Goal: Task Accomplishment & Management: Complete application form

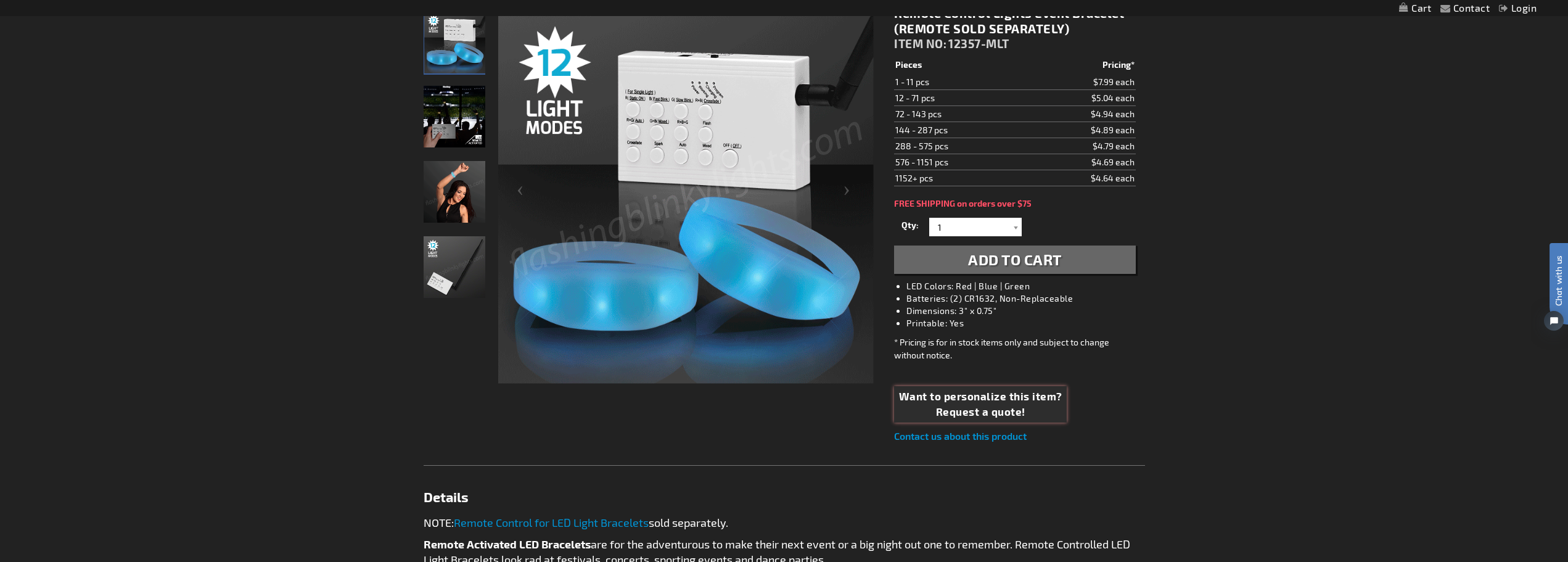
click at [979, 413] on span "Request a quote!" at bounding box center [980, 411] width 163 height 16
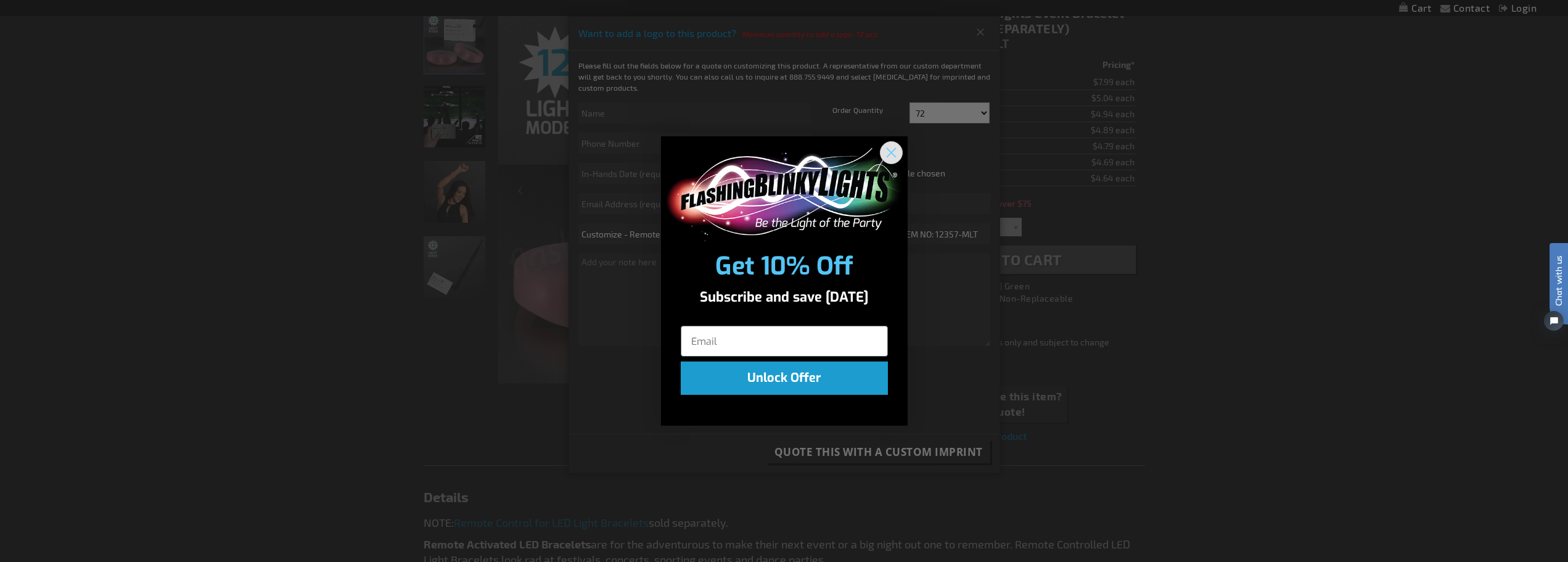
click at [890, 156] on circle "Close dialog" at bounding box center [891, 152] width 20 height 20
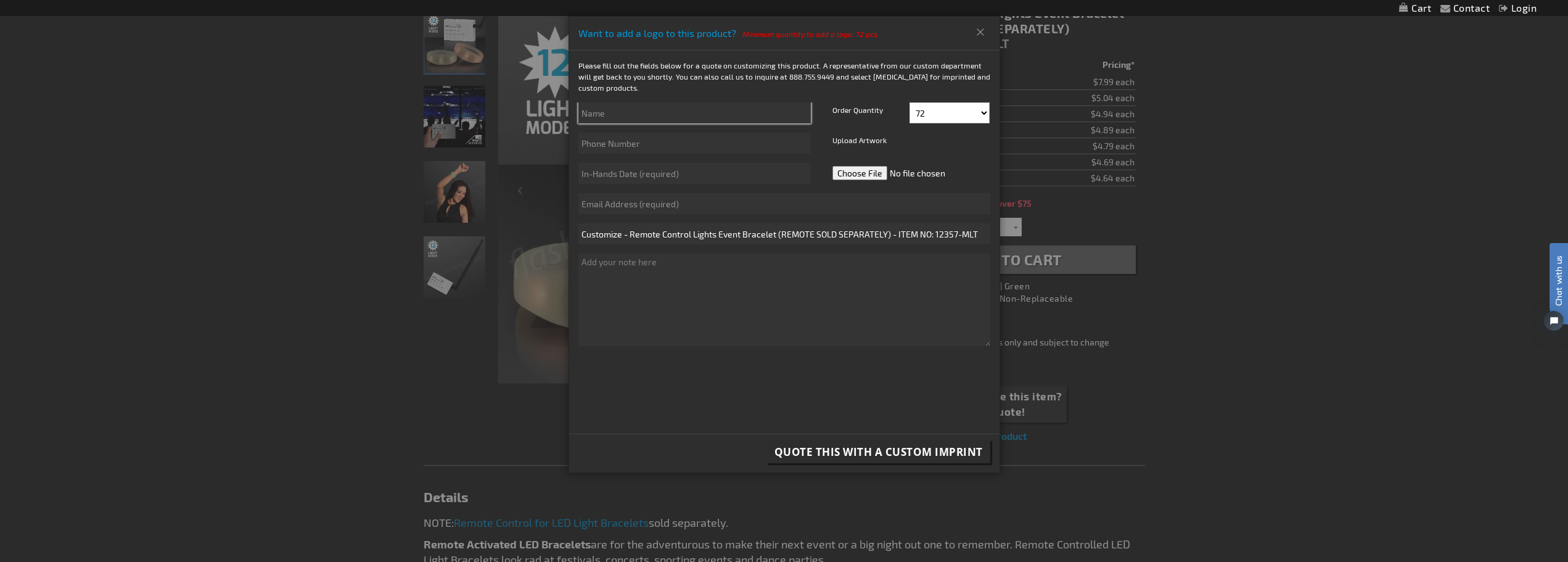
click at [628, 111] on input "text" at bounding box center [694, 112] width 232 height 21
type input "Ashley Riester"
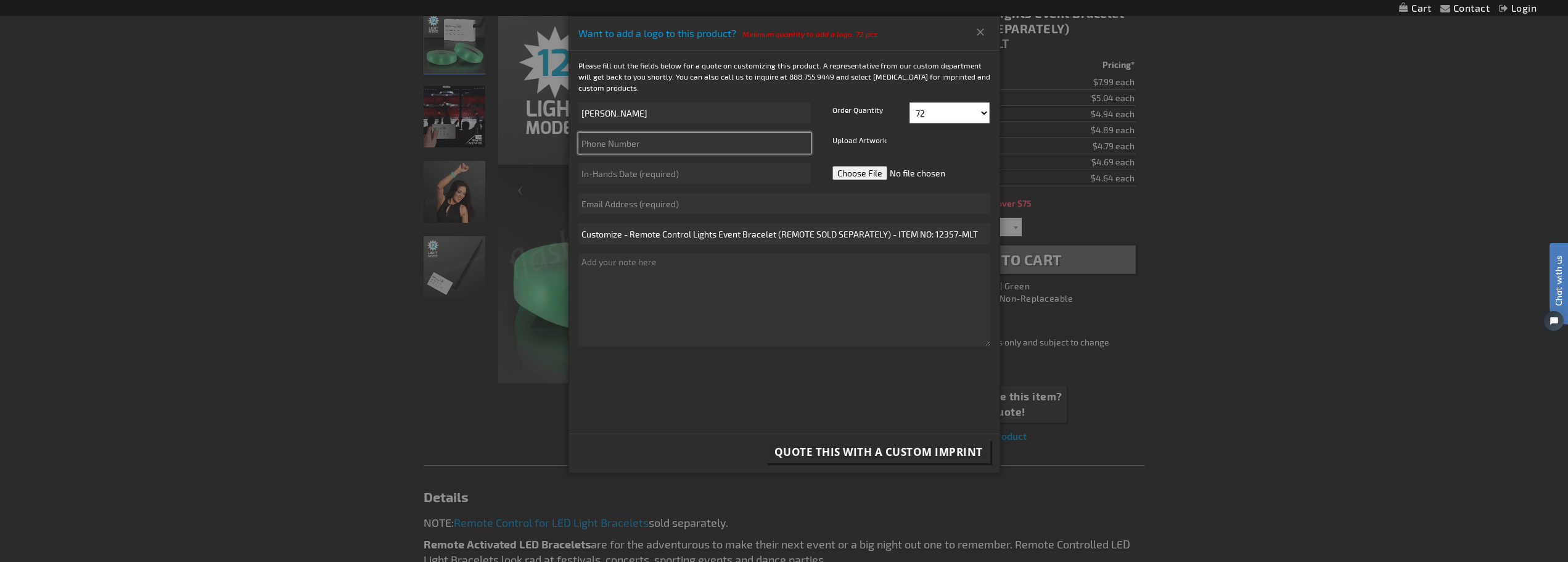
type input "8124924385"
type input "ariester@evvregion.com"
drag, startPoint x: 646, startPoint y: 146, endPoint x: 598, endPoint y: 145, distance: 48.0
click at [598, 145] on input "8124924385" at bounding box center [694, 143] width 232 height 21
type input "8124546063"
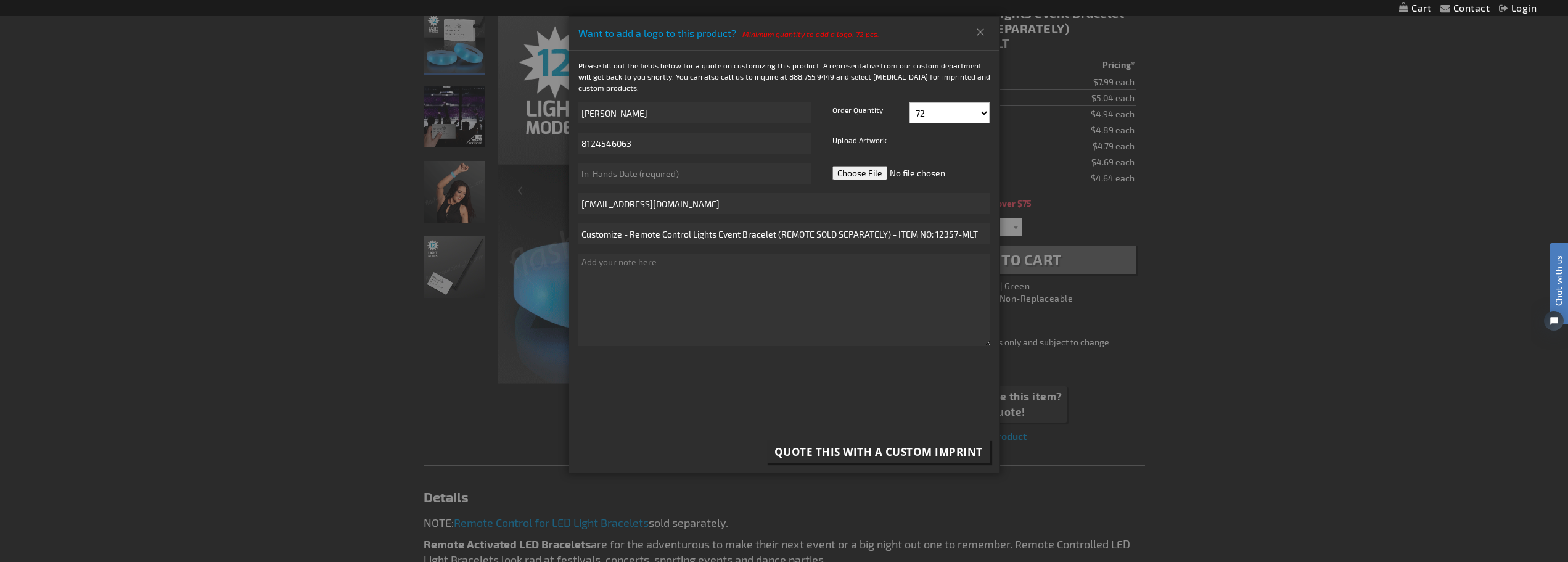
click at [878, 141] on label "Upload Artwork" at bounding box center [859, 143] width 60 height 21
click at [861, 138] on label "Upload Artwork" at bounding box center [859, 143] width 60 height 21
click at [661, 173] on input "text" at bounding box center [694, 173] width 232 height 21
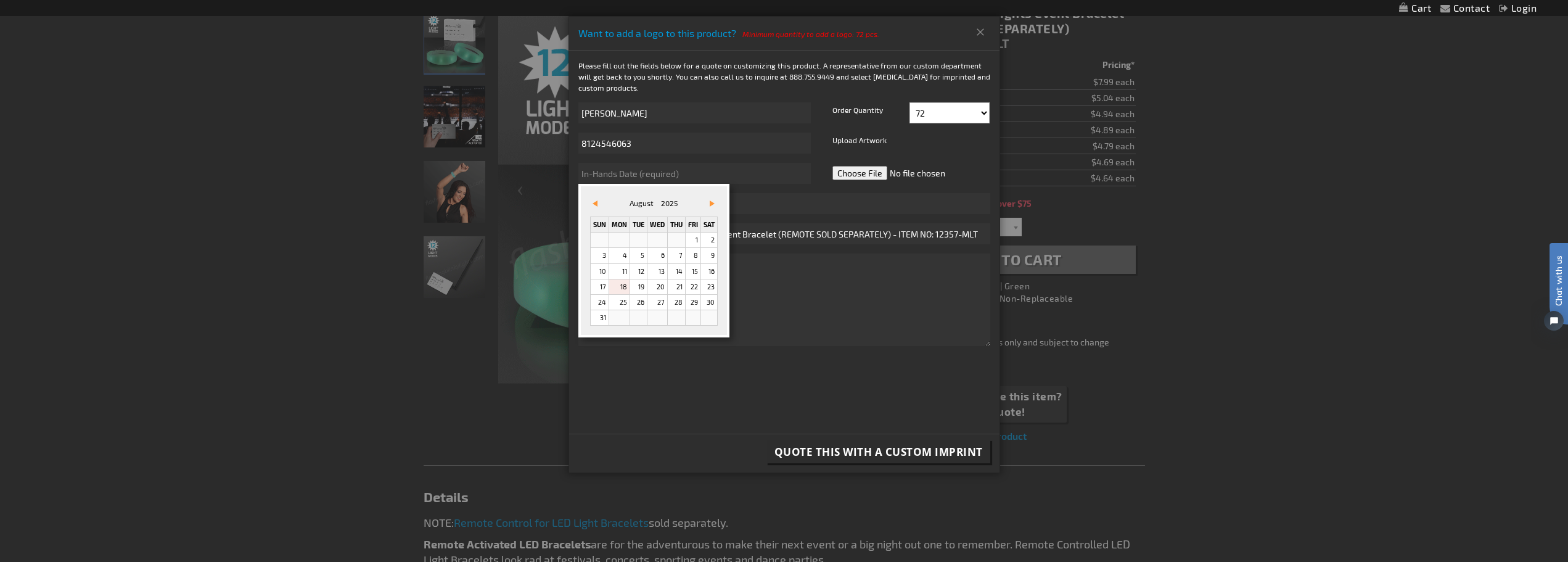
click at [711, 202] on link "Vor&#x3e;" at bounding box center [709, 203] width 13 height 13
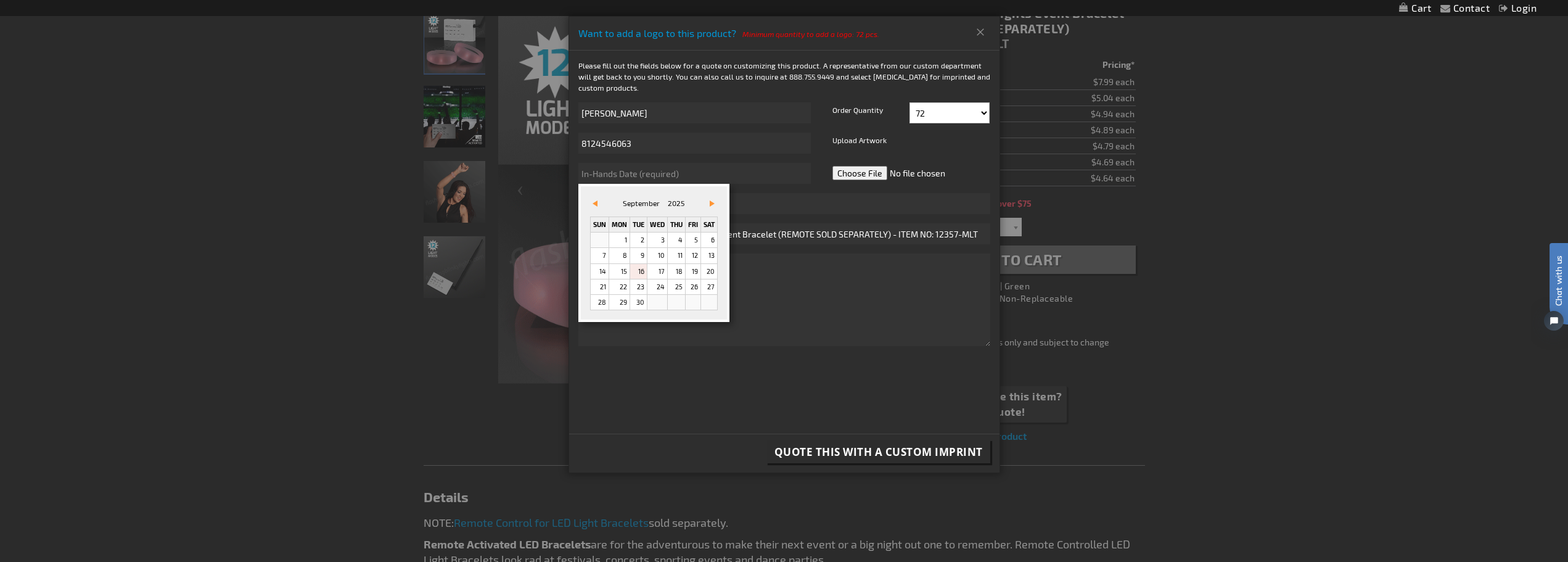
click at [637, 272] on link "16" at bounding box center [638, 271] width 16 height 15
type input "9/16/2025"
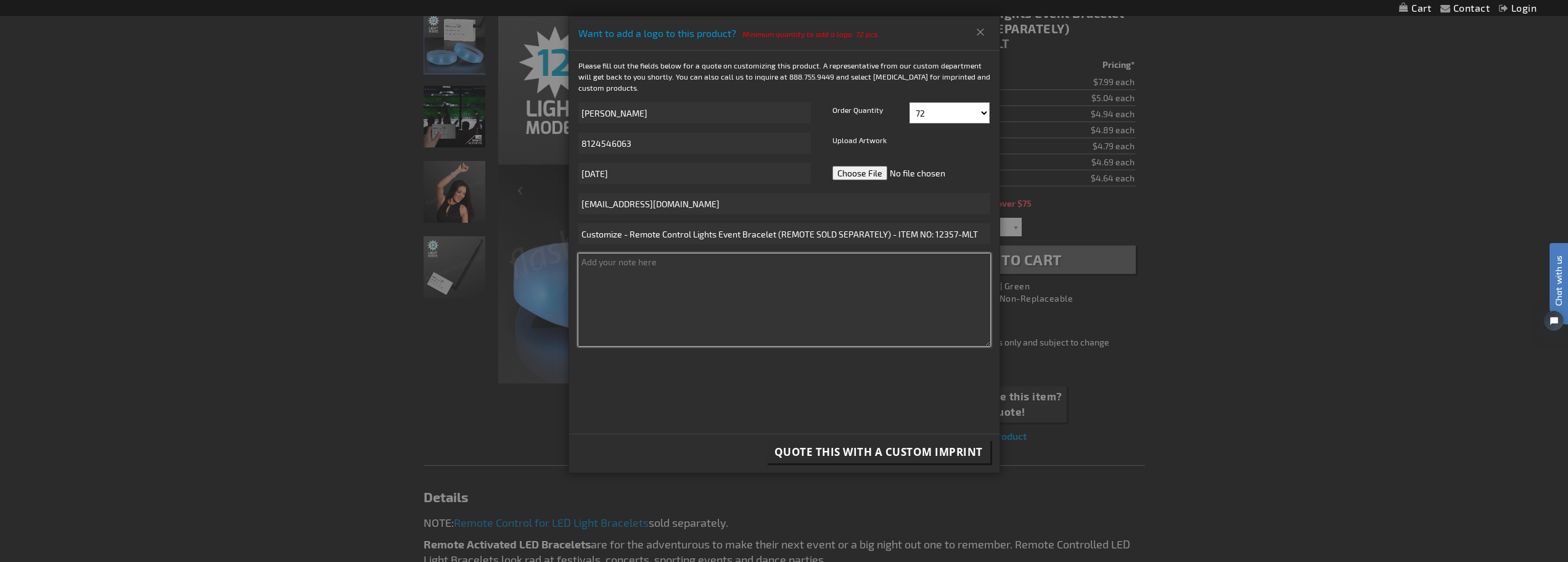
click at [688, 289] on textarea at bounding box center [784, 300] width 412 height 93
click at [863, 171] on input "file" at bounding box center [916, 173] width 174 height 21
type input "C:\fakepath\e is for everyone - evansville region - horizontal - cyan over cyan…"
click at [662, 274] on textarea at bounding box center [784, 300] width 412 height 93
drag, startPoint x: 954, startPoint y: 116, endPoint x: 940, endPoint y: 116, distance: 14.0
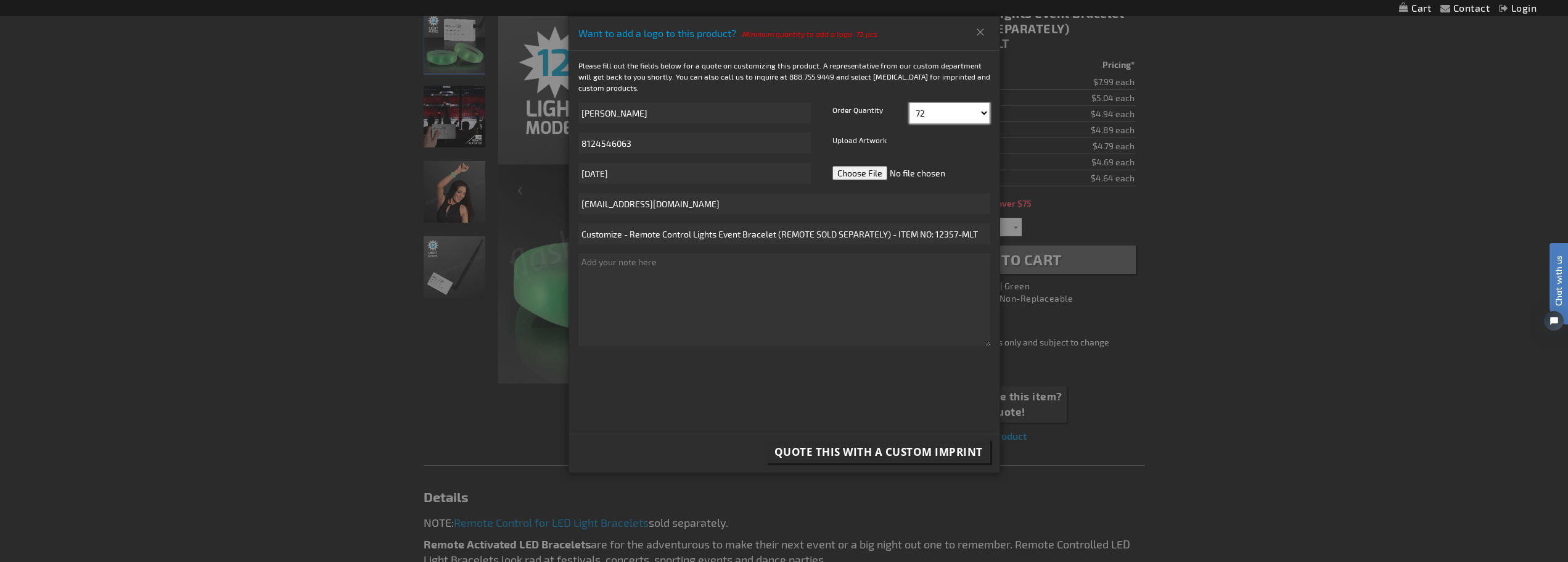
click at [954, 116] on select "72 84 96 108 120 132 144 156 168 180 192 204 216 228" at bounding box center [949, 112] width 80 height 21
select select "600"
click at [909, 102] on select "72 84 96 108 120 132 144 156 168 180 192 204 216 228" at bounding box center [949, 112] width 80 height 21
click at [628, 280] on textarea at bounding box center [784, 300] width 412 height 93
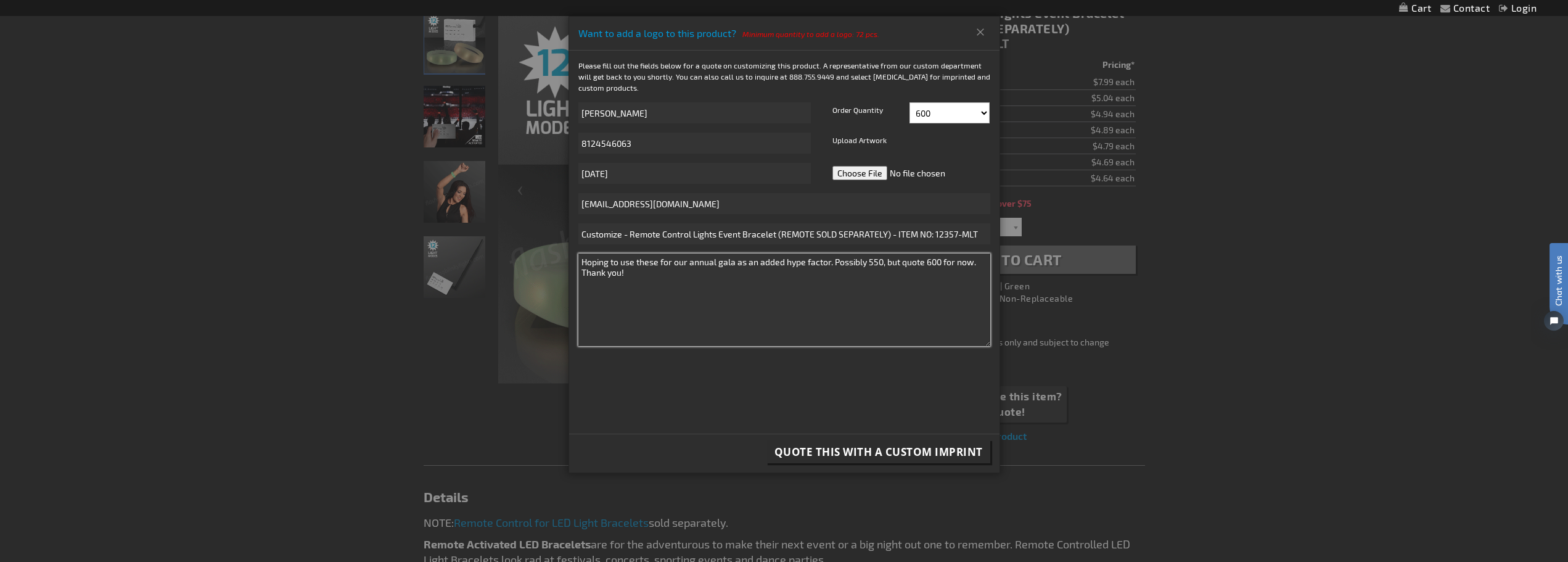
type textarea "Hoping to use these for our annual gala as an added hype factor. Possibly 550, …"
click at [851, 454] on span "Quote this with a Custom Imprint" at bounding box center [878, 452] width 208 height 14
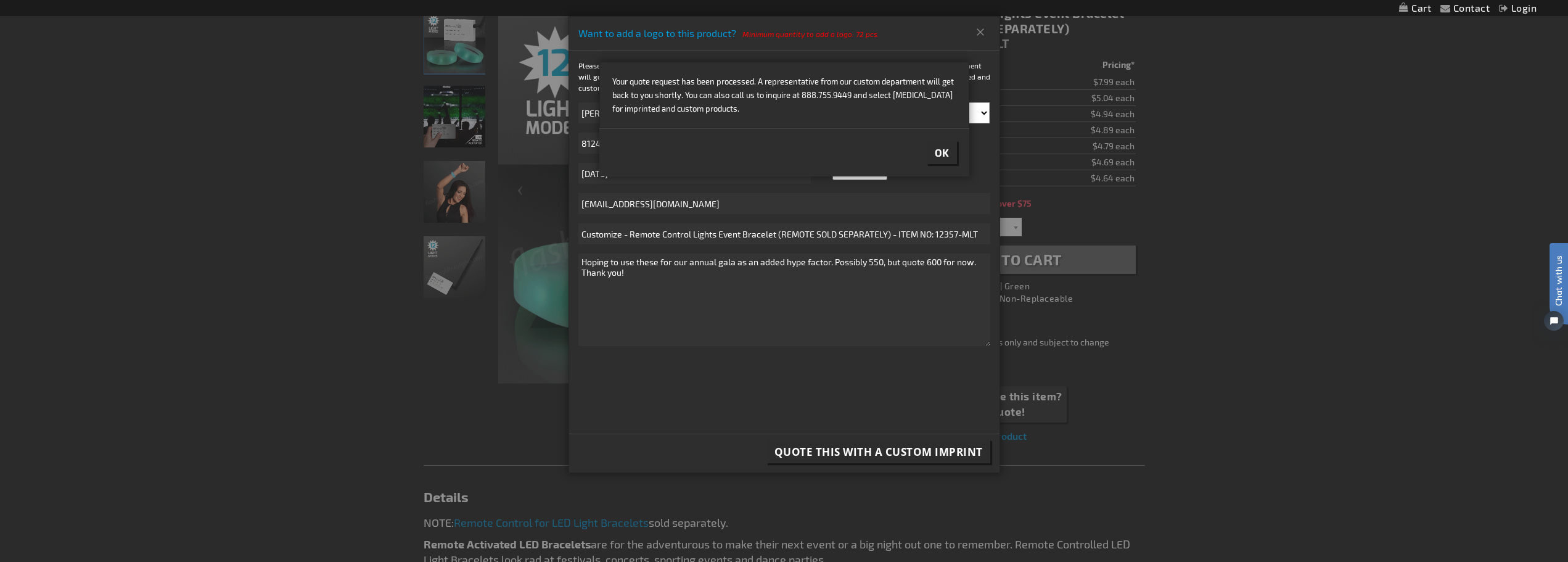
click at [935, 151] on span "Ok" at bounding box center [942, 152] width 15 height 12
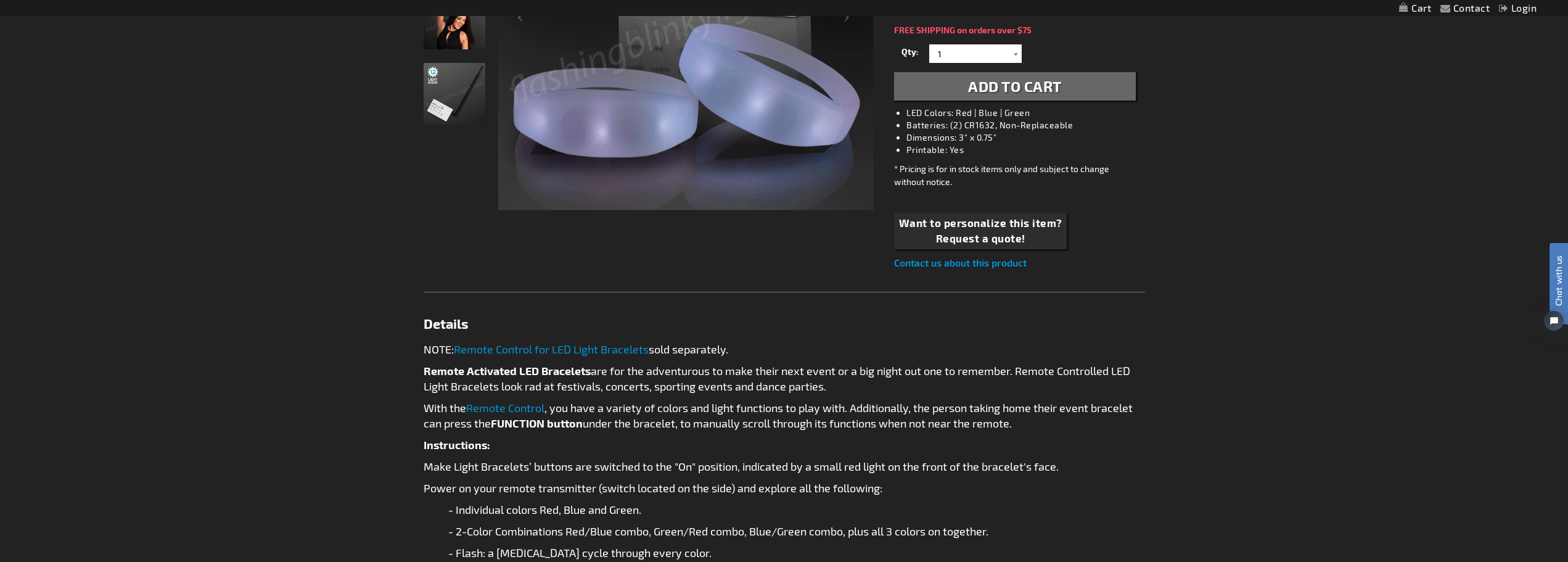
scroll to position [493, 0]
